Goal: Find specific page/section: Find specific page/section

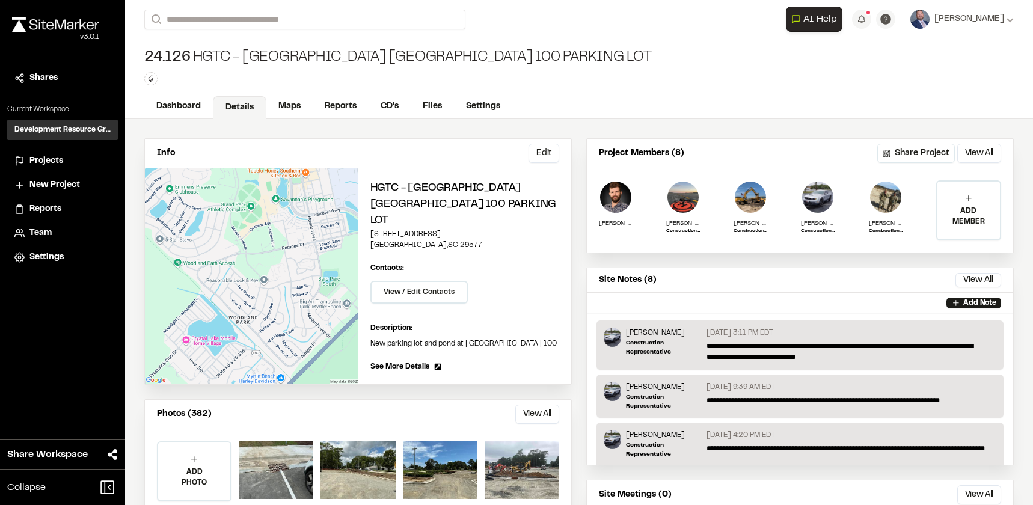
click at [66, 161] on div "Projects" at bounding box center [69, 161] width 81 height 13
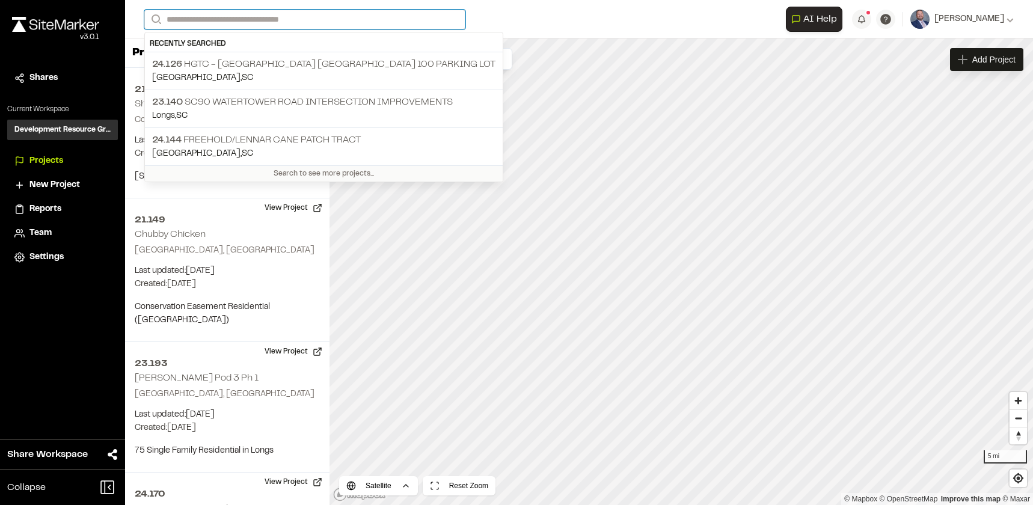
click at [227, 18] on input "Search" at bounding box center [304, 20] width 321 height 20
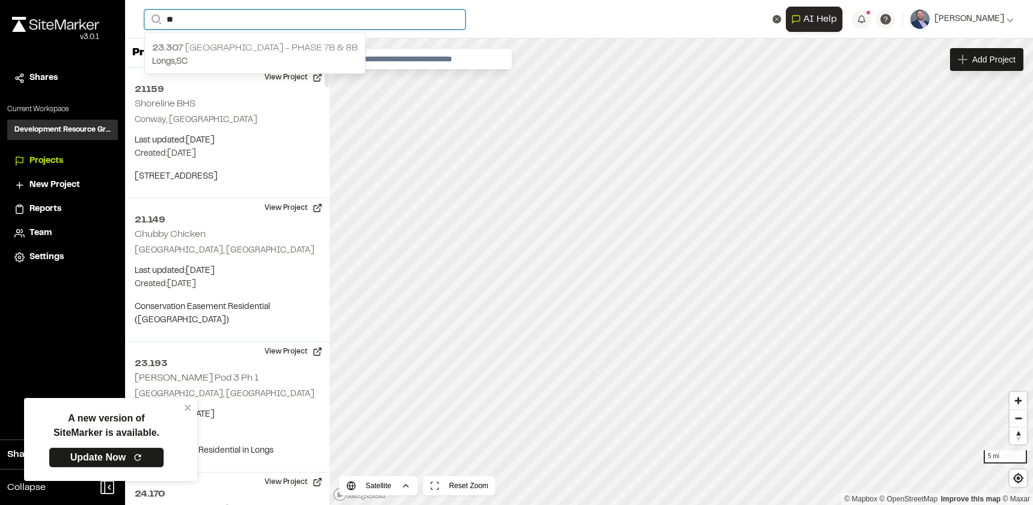
type input "**"
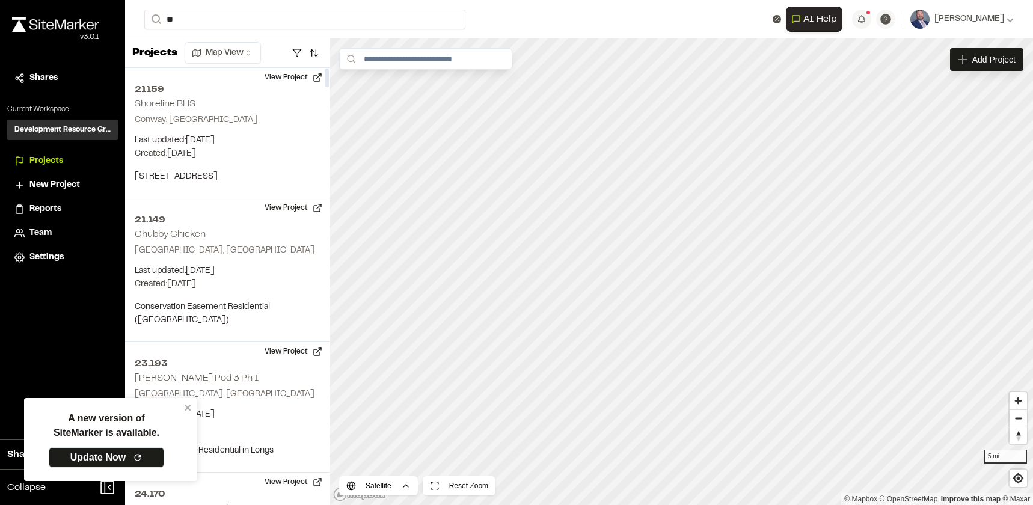
click at [197, 57] on p "Longs , [GEOGRAPHIC_DATA]" at bounding box center [255, 61] width 206 height 13
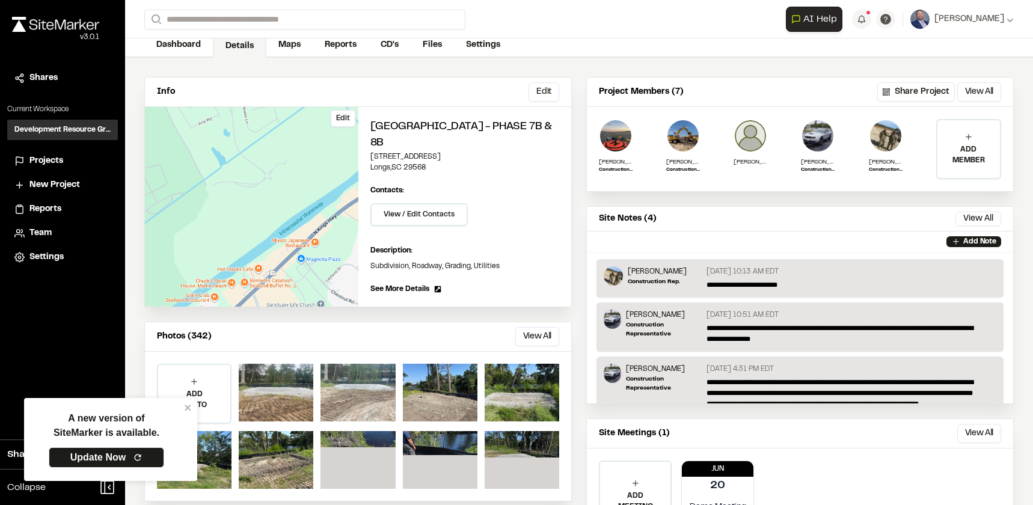
scroll to position [120, 0]
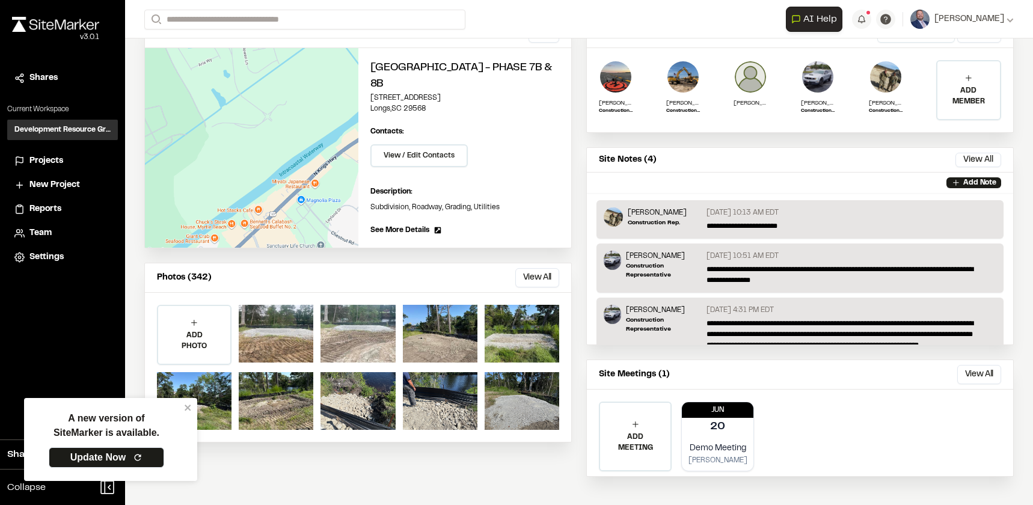
click at [548, 270] on button "View All" at bounding box center [537, 277] width 44 height 19
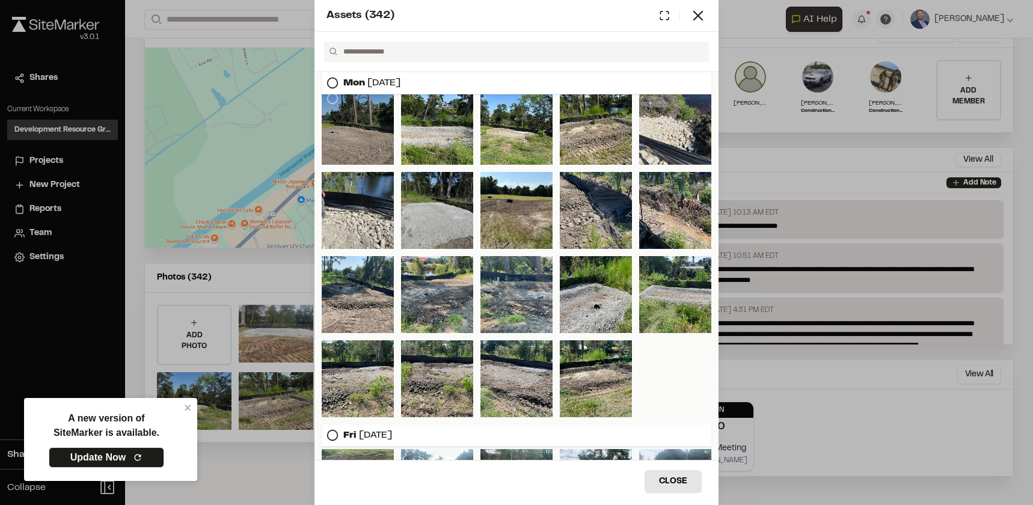
click at [360, 126] on div at bounding box center [358, 126] width 72 height 77
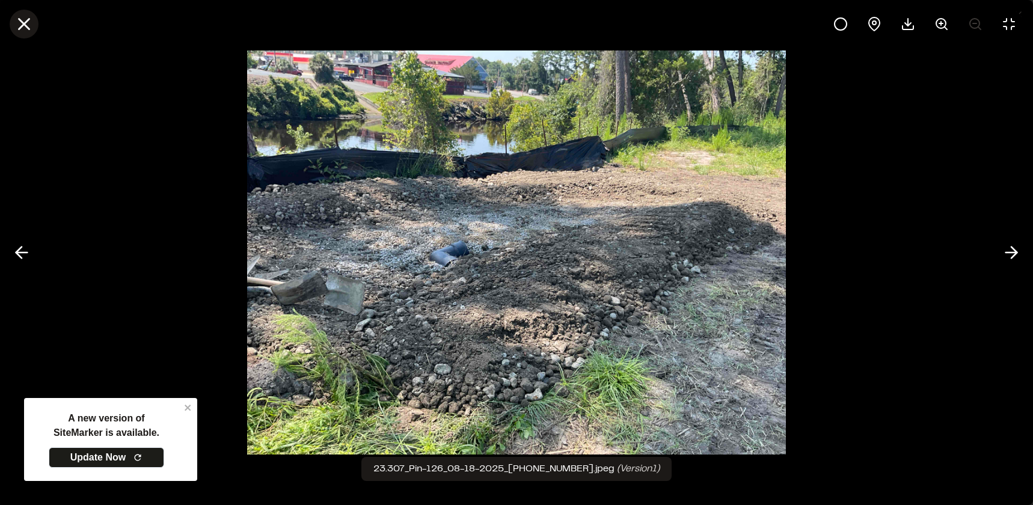
click at [32, 22] on icon at bounding box center [24, 24] width 20 height 20
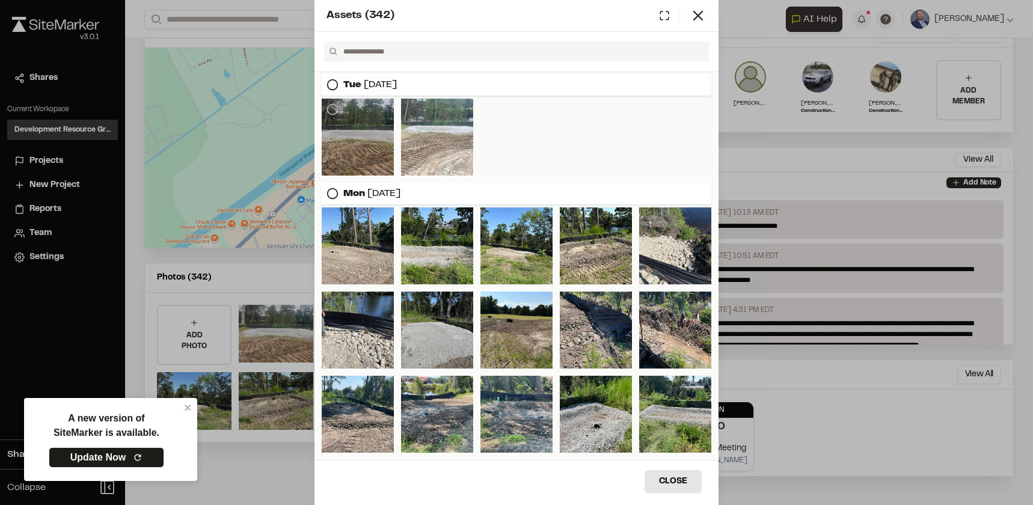
scroll to position [0, 0]
click at [370, 124] on div at bounding box center [358, 137] width 72 height 77
